Goal: Information Seeking & Learning: Learn about a topic

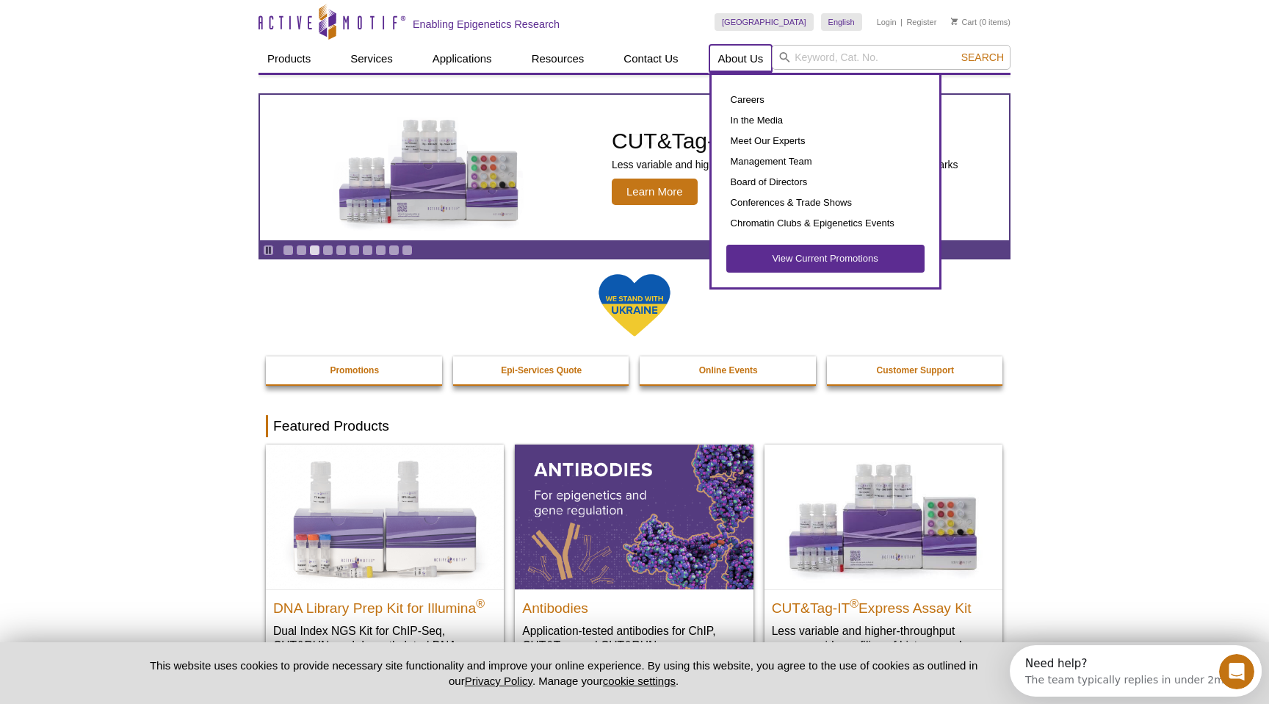
click at [727, 54] on link "About Us" at bounding box center [741, 59] width 63 height 28
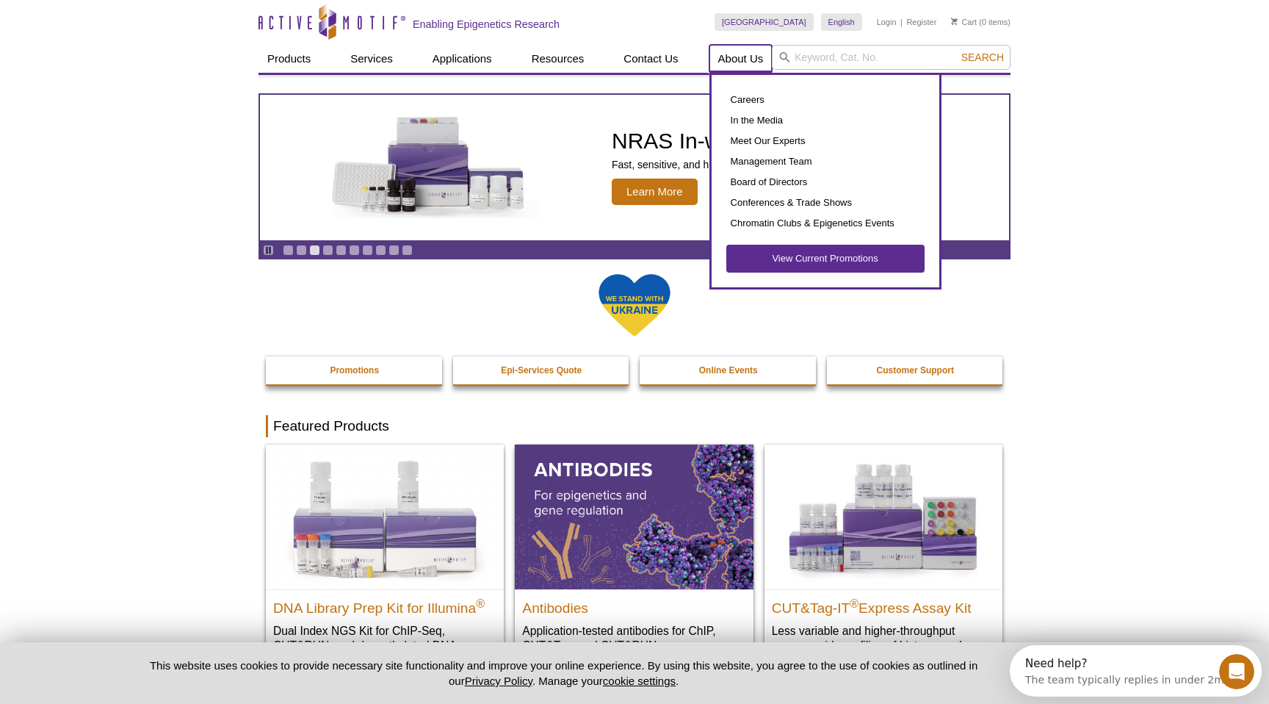
click at [727, 54] on link "About Us" at bounding box center [741, 59] width 63 height 28
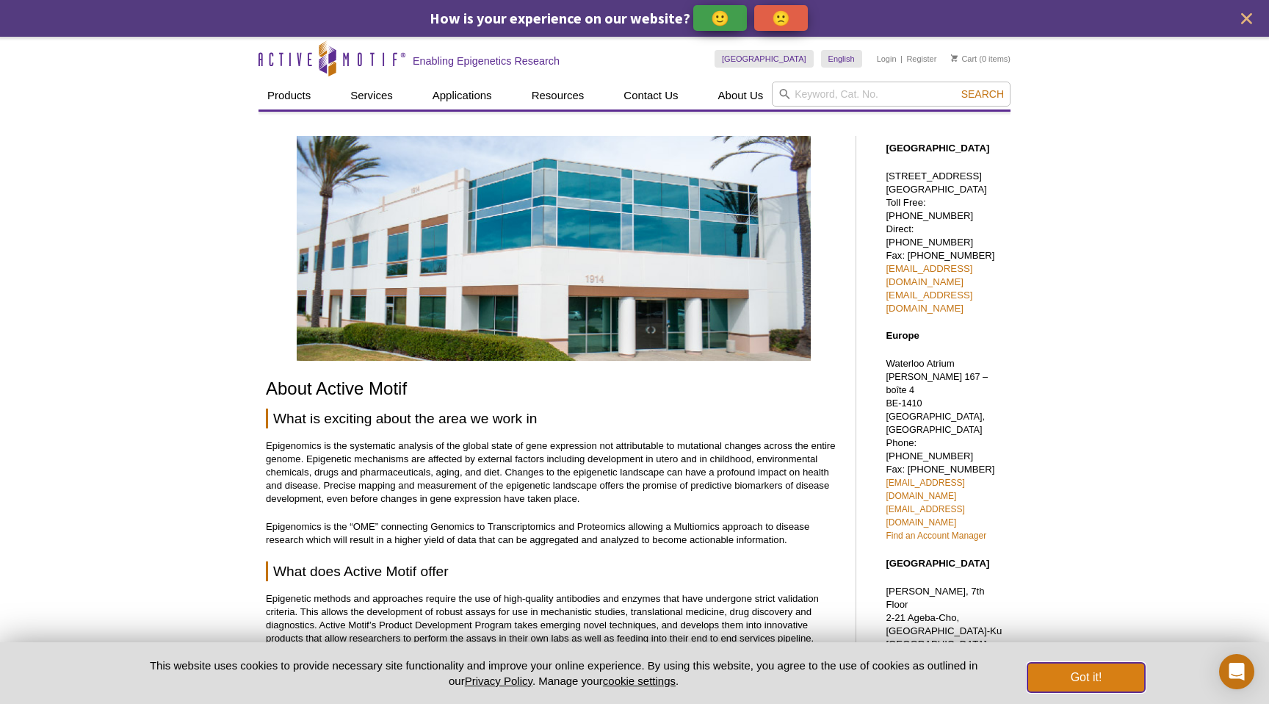
click at [1073, 682] on button "Got it!" at bounding box center [1087, 677] width 118 height 29
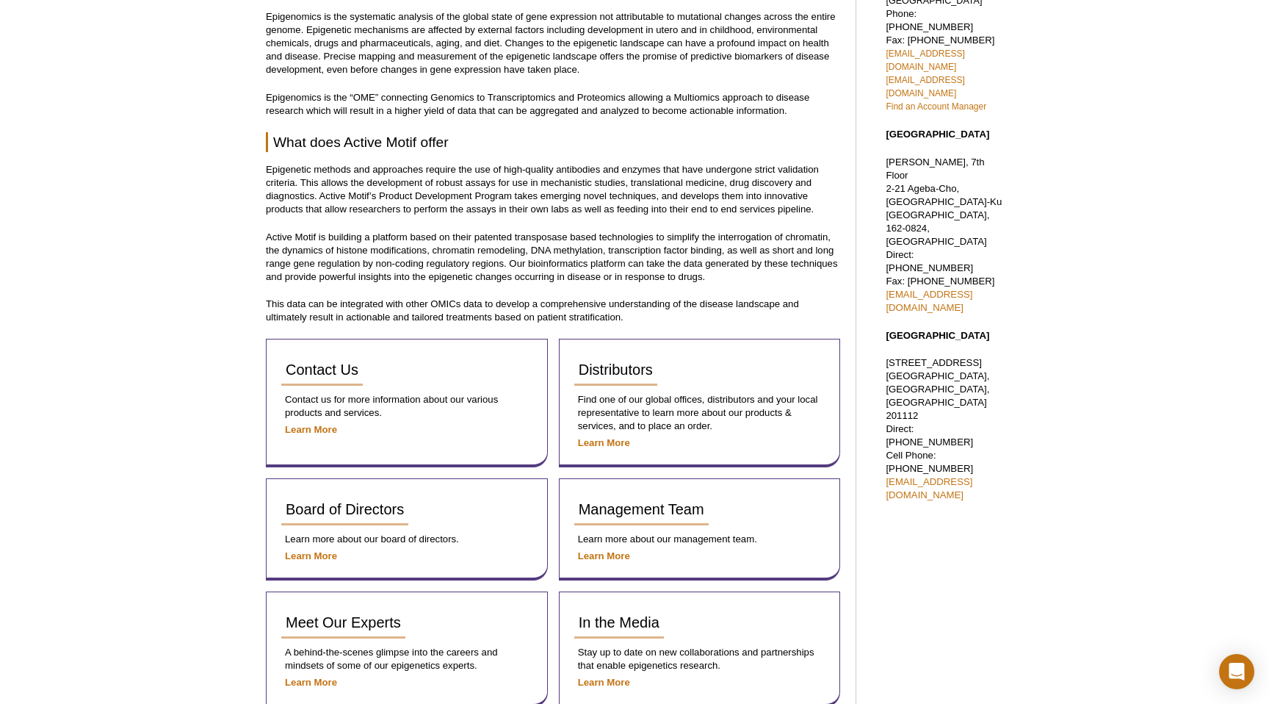
scroll to position [438, 0]
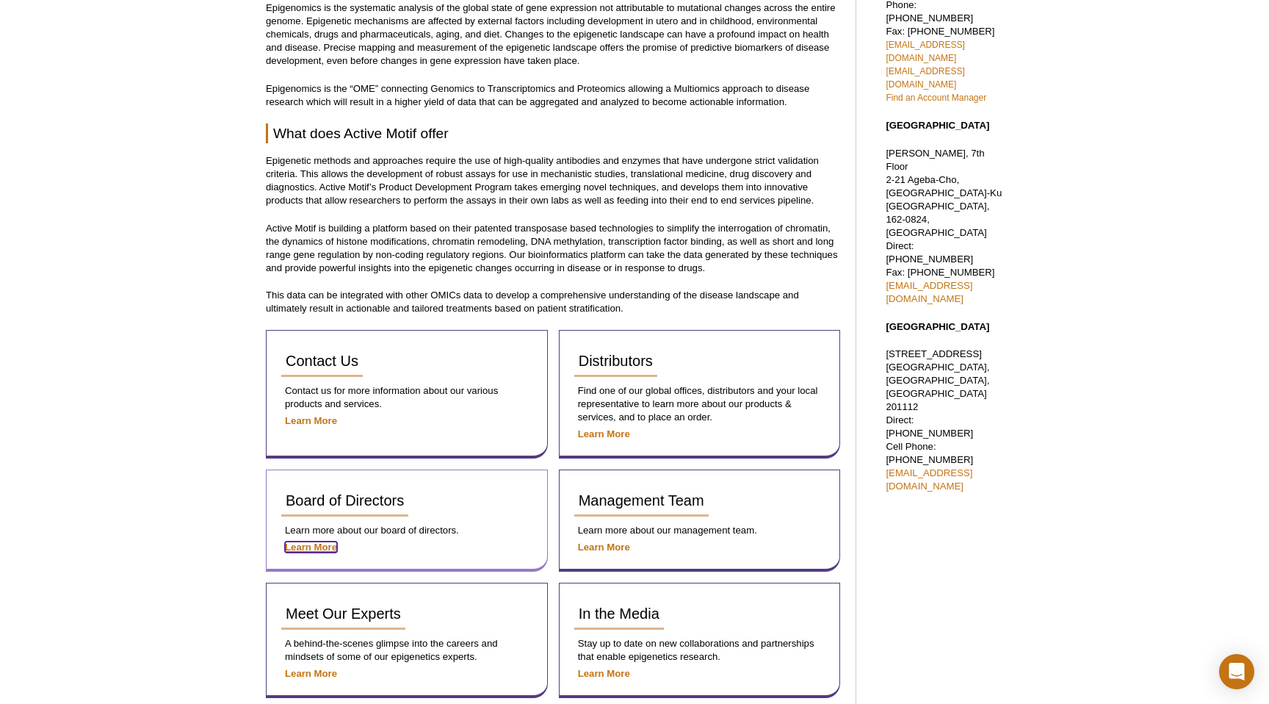
click at [320, 542] on strong "Learn More" at bounding box center [311, 546] width 52 height 11
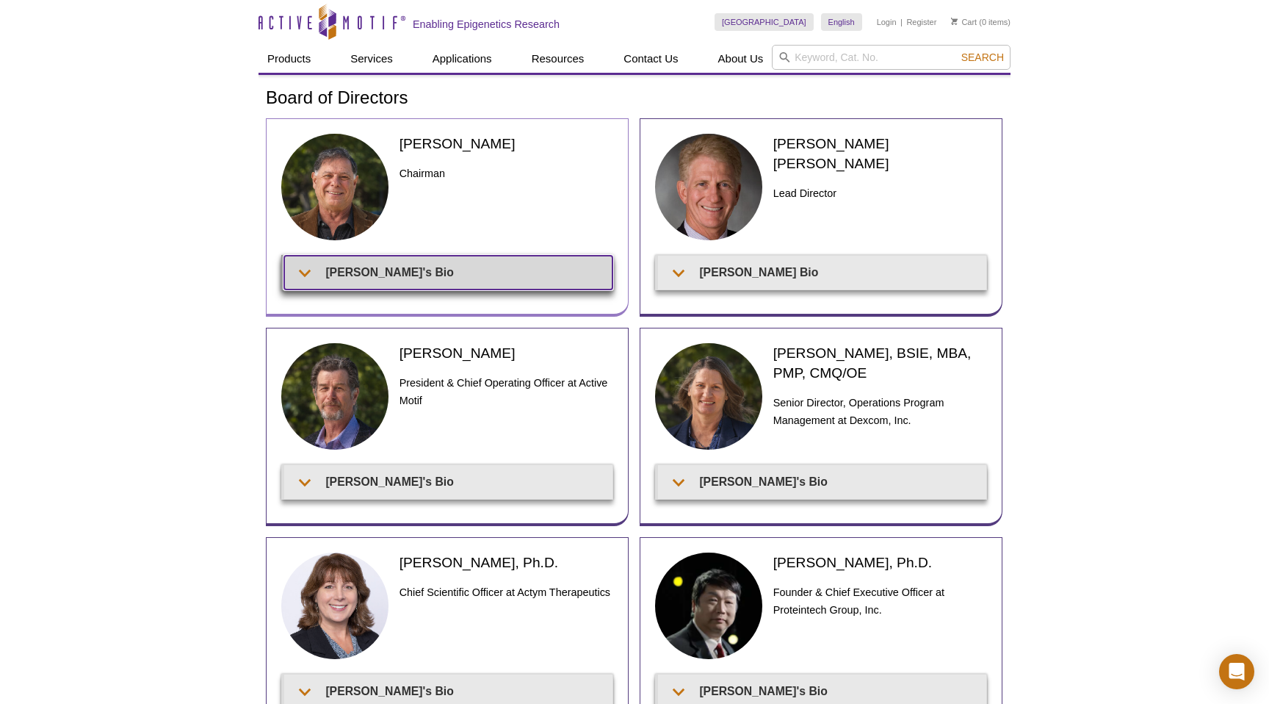
click at [396, 278] on summary "[PERSON_NAME]'s Bio" at bounding box center [448, 272] width 328 height 33
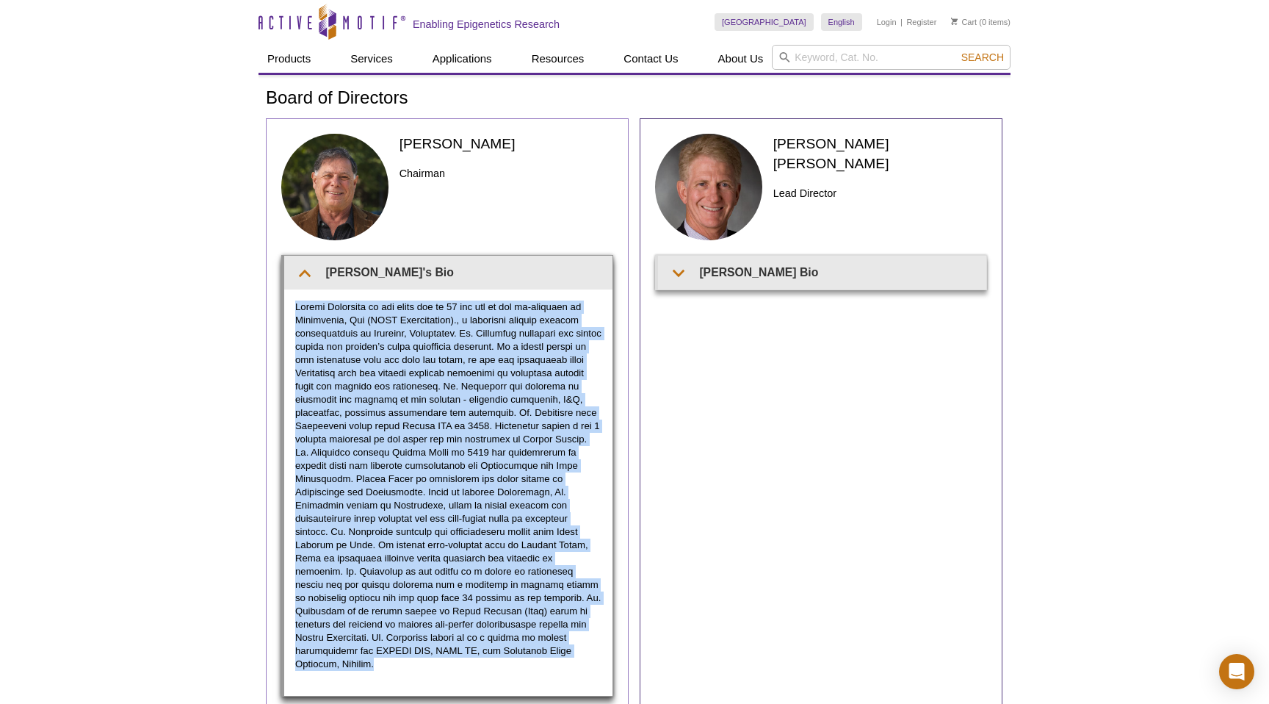
drag, startPoint x: 295, startPoint y: 303, endPoint x: 464, endPoint y: 647, distance: 383.1
click at [464, 647] on p at bounding box center [448, 485] width 306 height 370
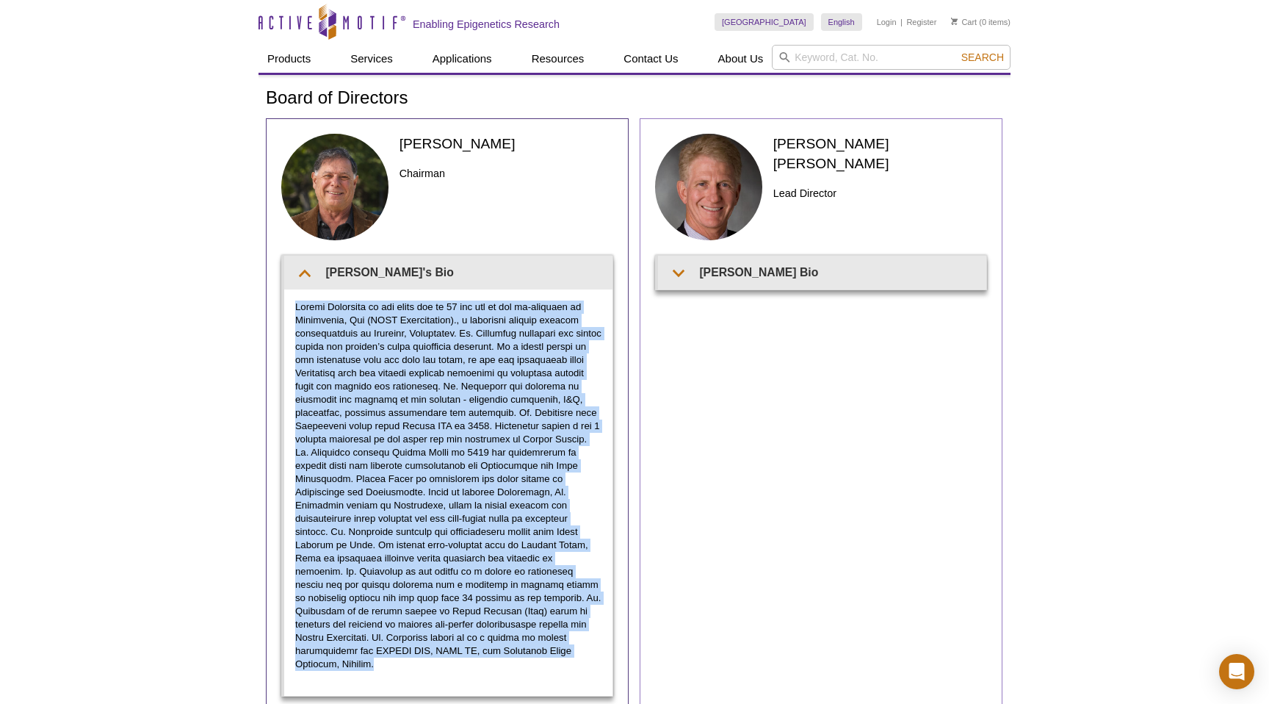
click at [746, 356] on div "[PERSON_NAME] [PERSON_NAME] Lead Director [PERSON_NAME] Bio" at bounding box center [821, 420] width 363 height 605
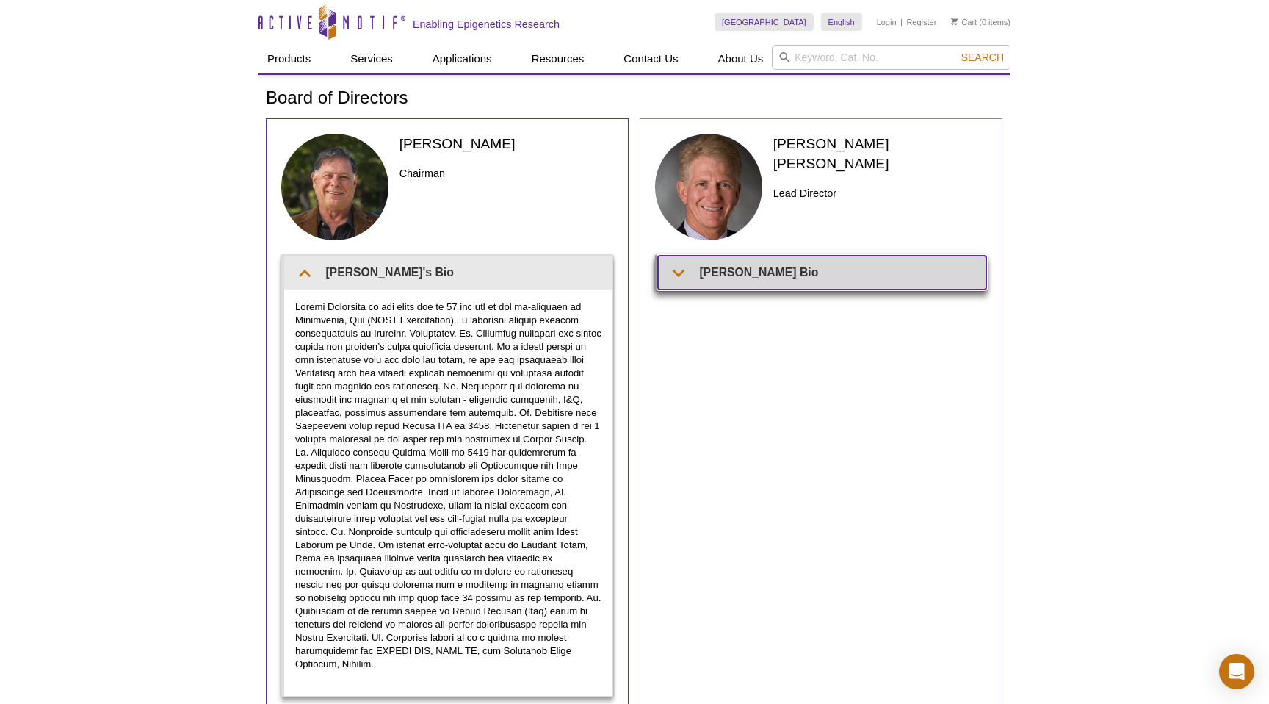
click at [743, 288] on summary "[PERSON_NAME] Bio" at bounding box center [822, 272] width 328 height 33
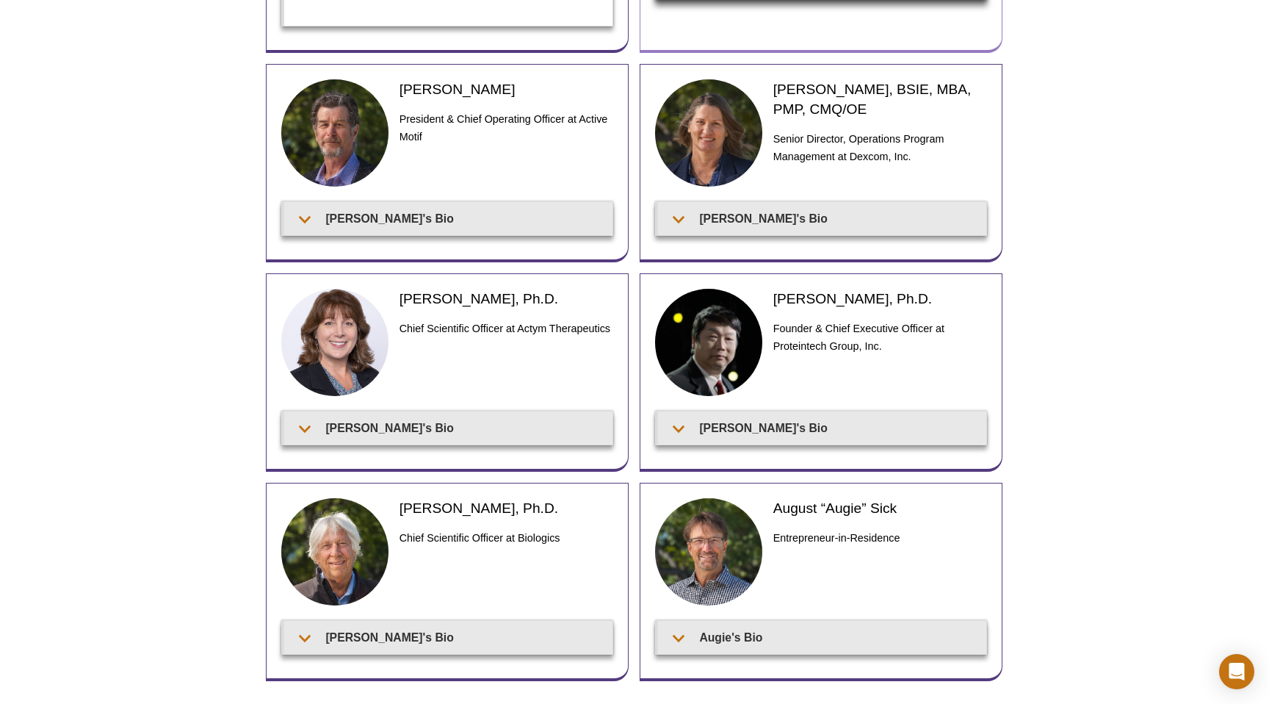
scroll to position [718, 0]
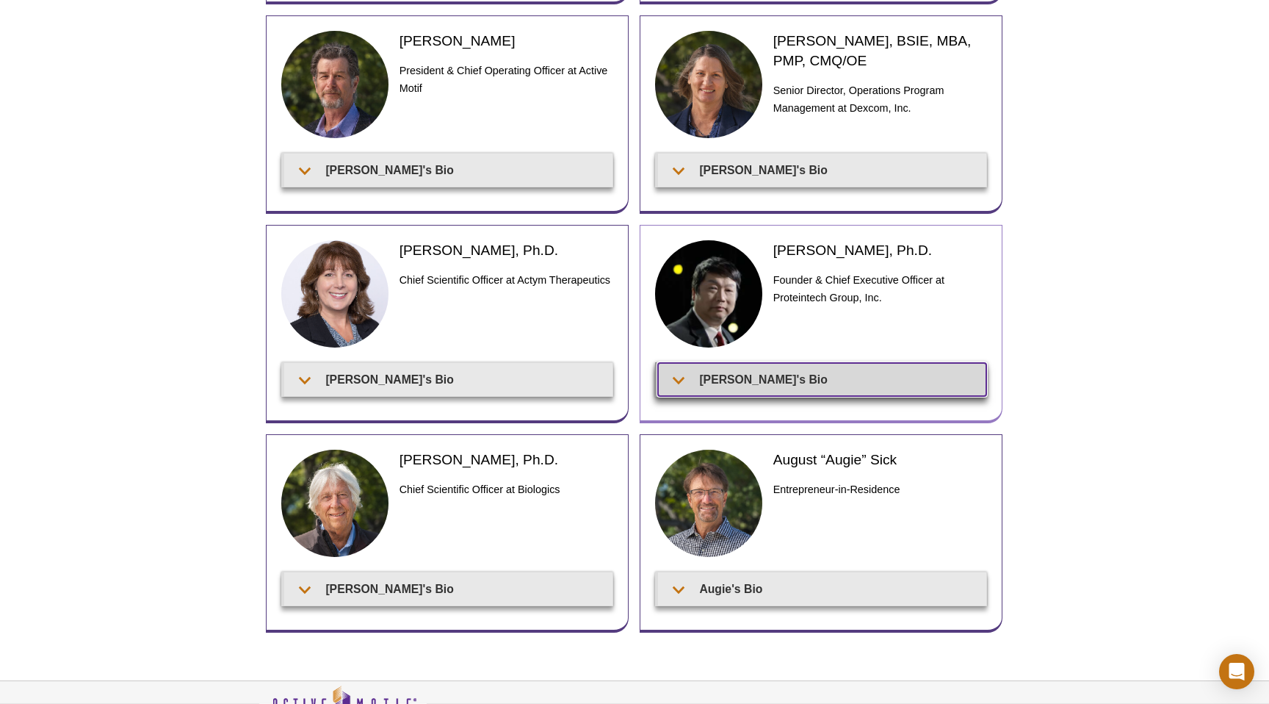
click at [813, 363] on summary "[PERSON_NAME]'s Bio" at bounding box center [822, 379] width 328 height 33
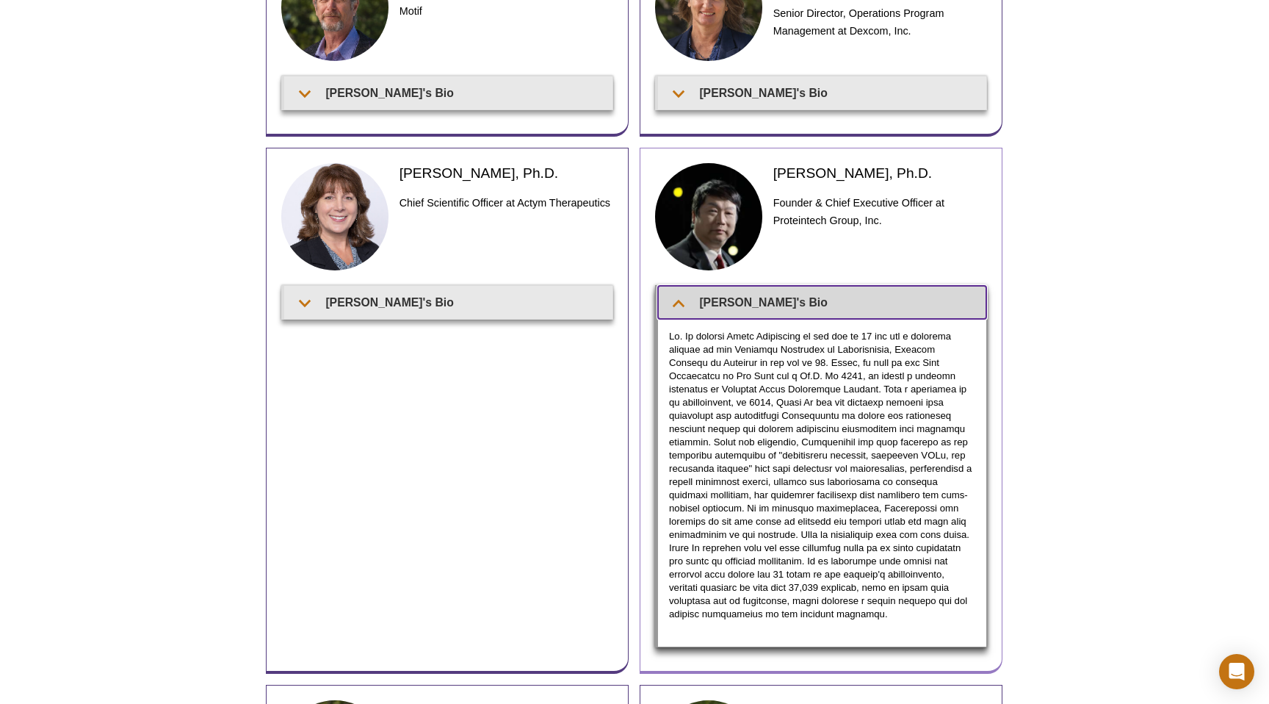
scroll to position [799, 0]
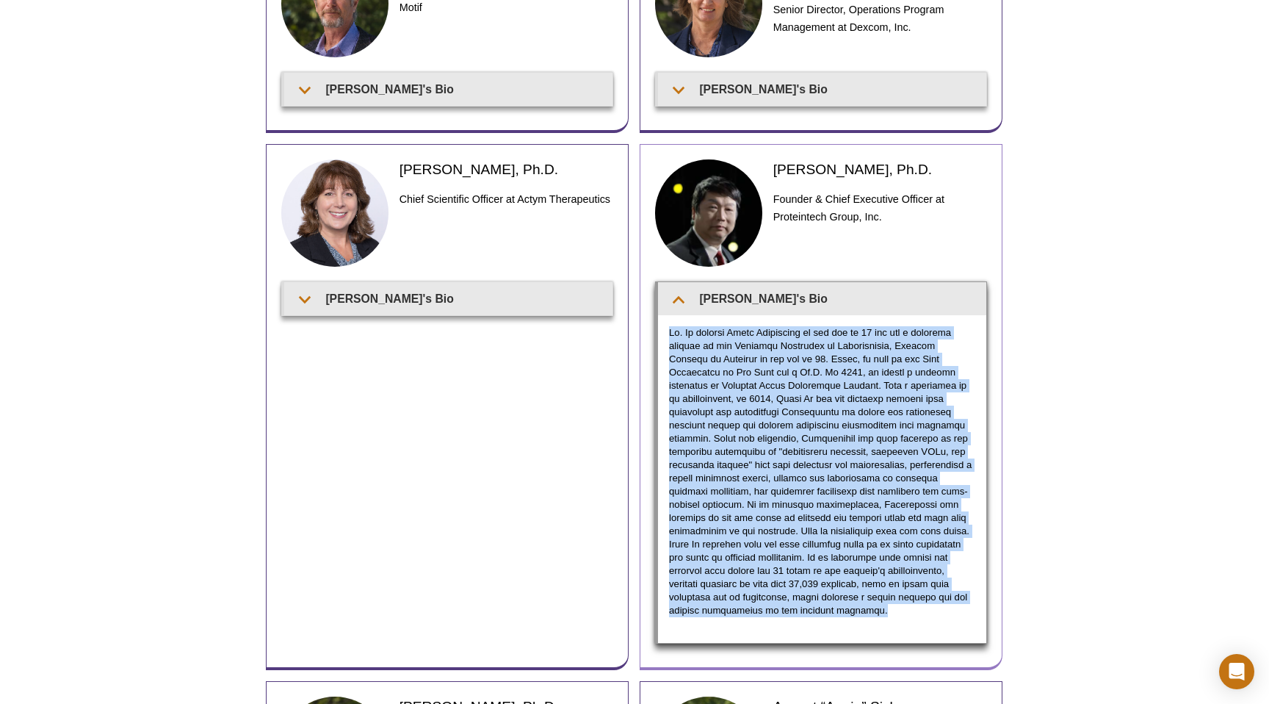
drag, startPoint x: 670, startPoint y: 311, endPoint x: 729, endPoint y: 596, distance: 291.0
click at [729, 596] on p at bounding box center [822, 471] width 306 height 291
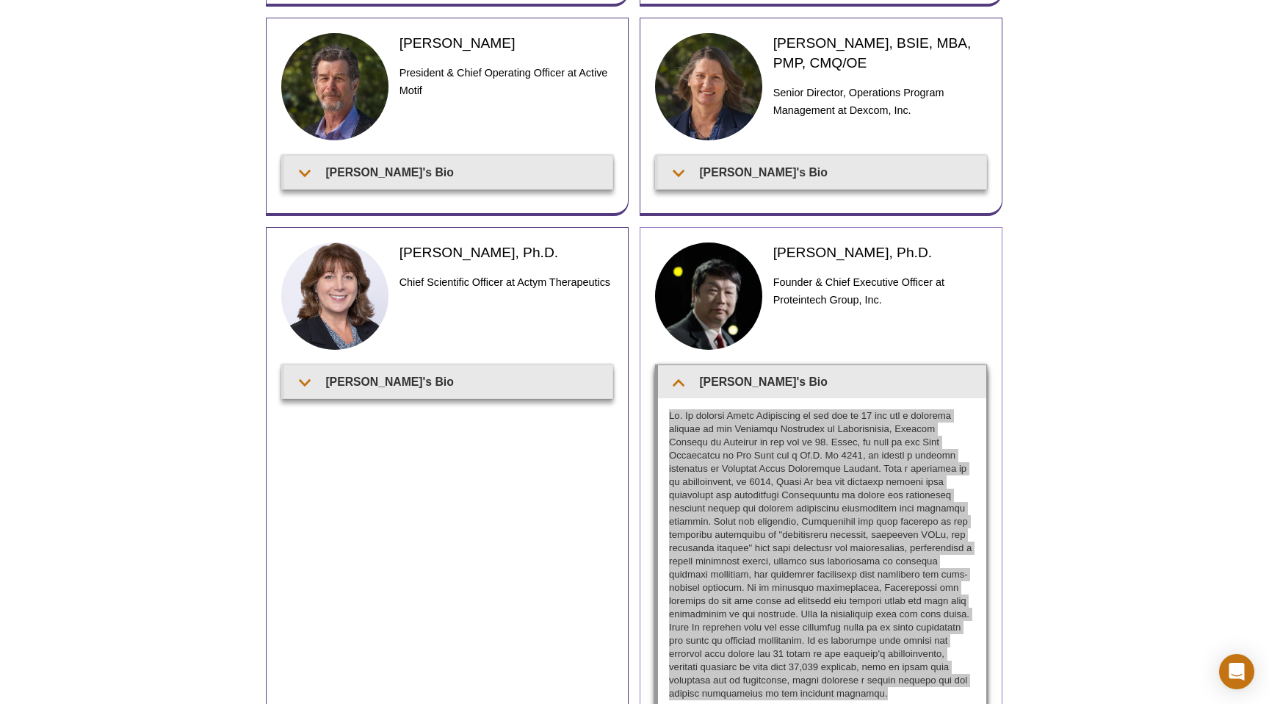
scroll to position [716, 0]
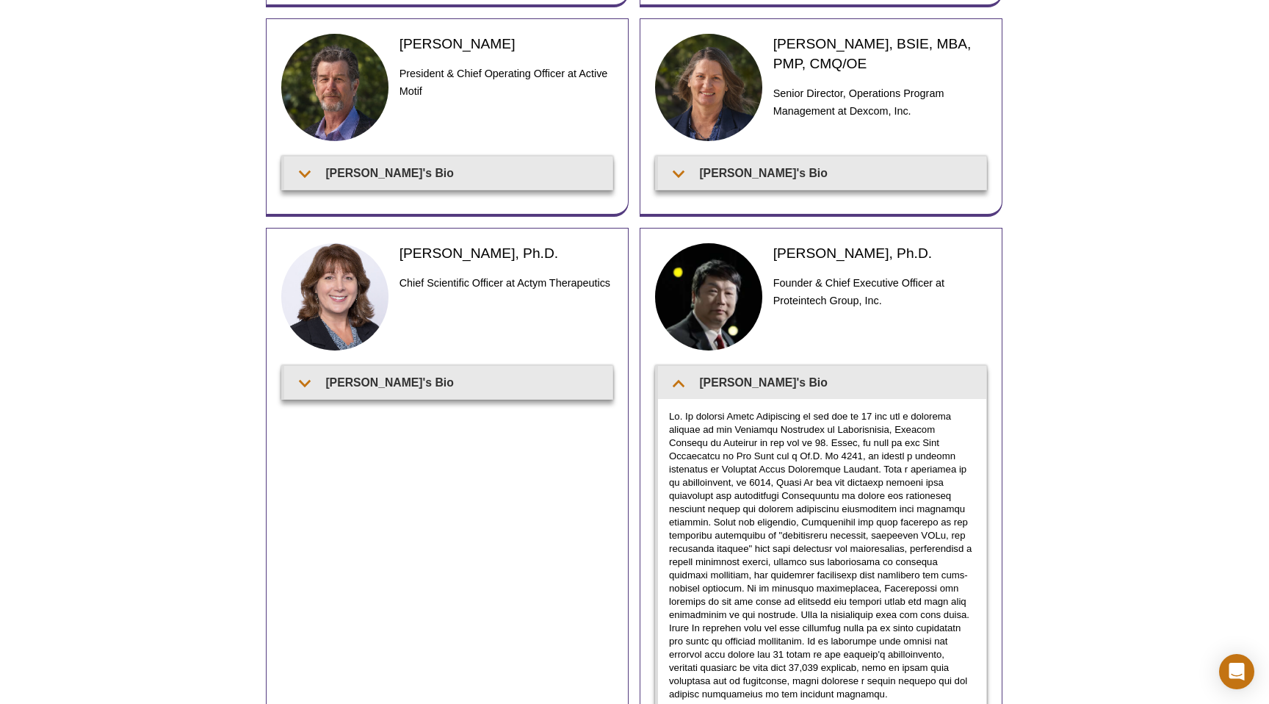
click at [1105, 342] on div "Active Motif Logo Enabling Epigenetics Research 0 Search Skip to content Active…" at bounding box center [634, 211] width 1269 height 1855
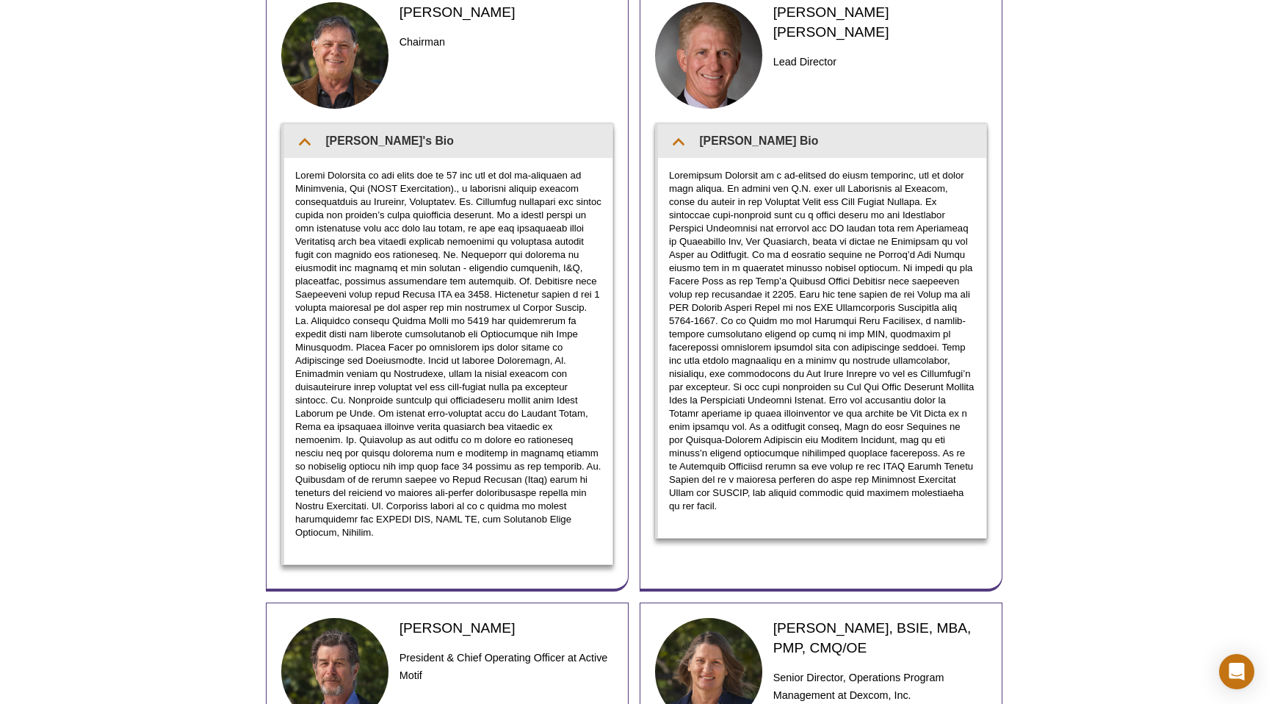
scroll to position [0, 0]
